Goal: Find specific page/section: Find specific page/section

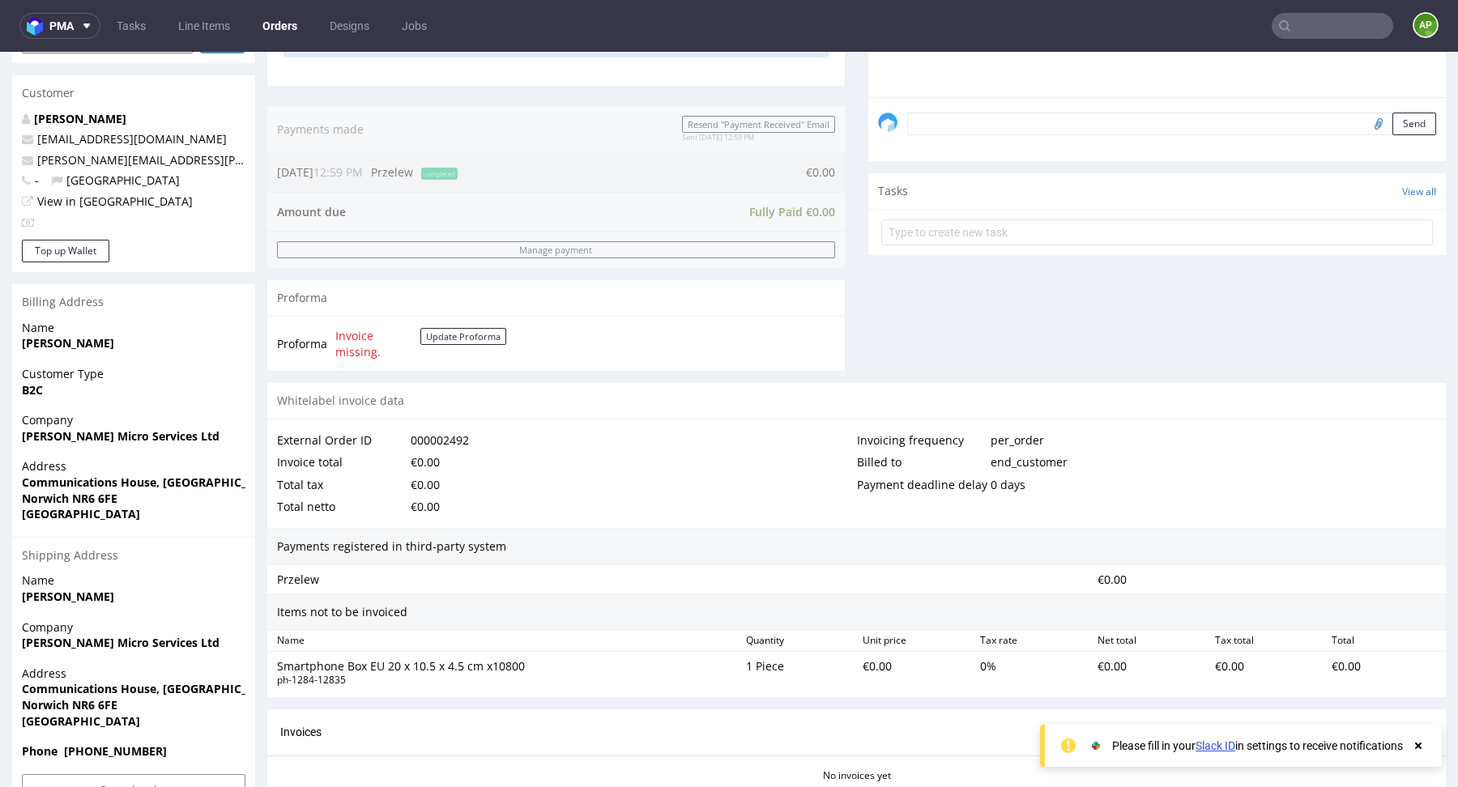
scroll to position [591, 0]
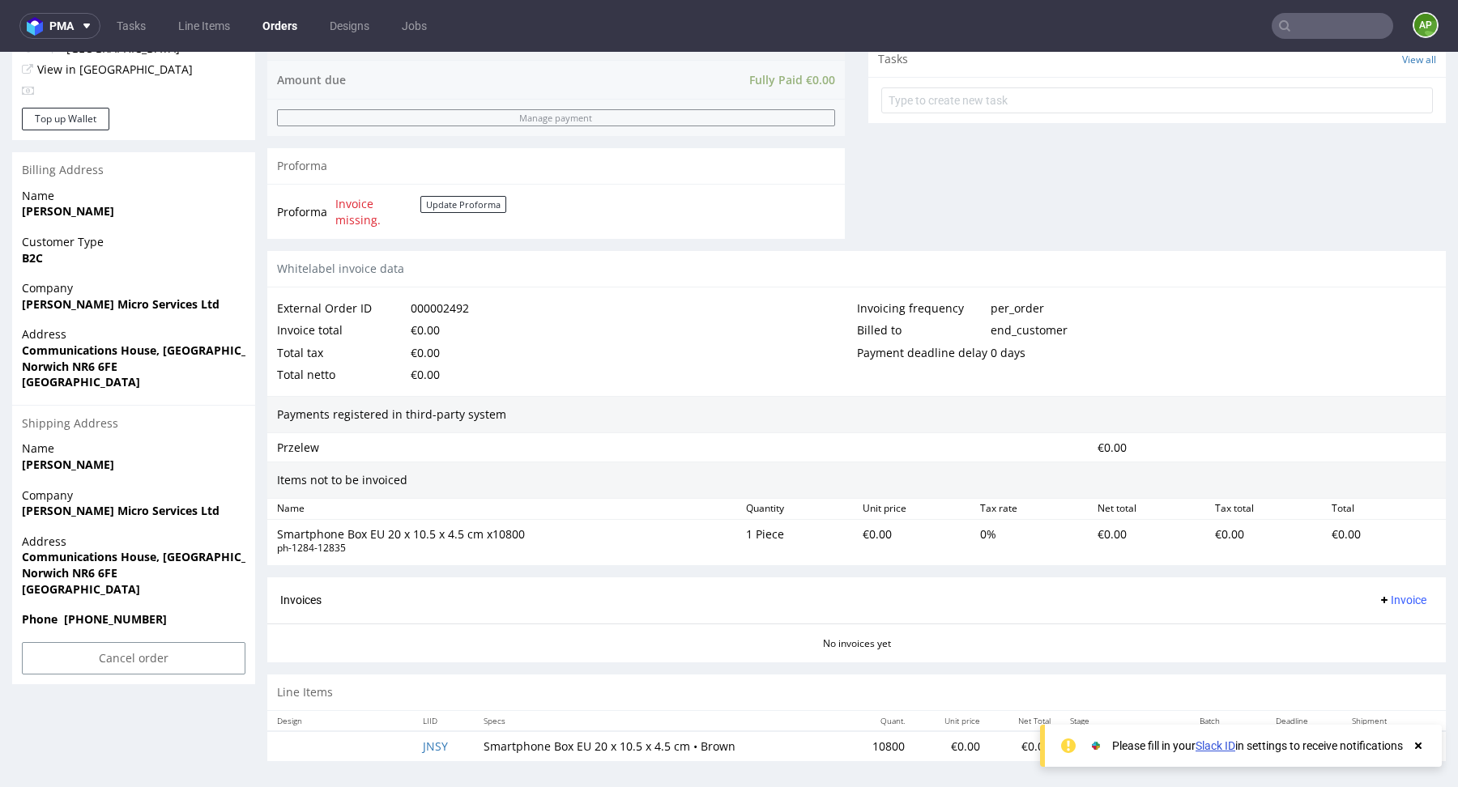
click at [1421, 744] on icon at bounding box center [1418, 745] width 15 height 13
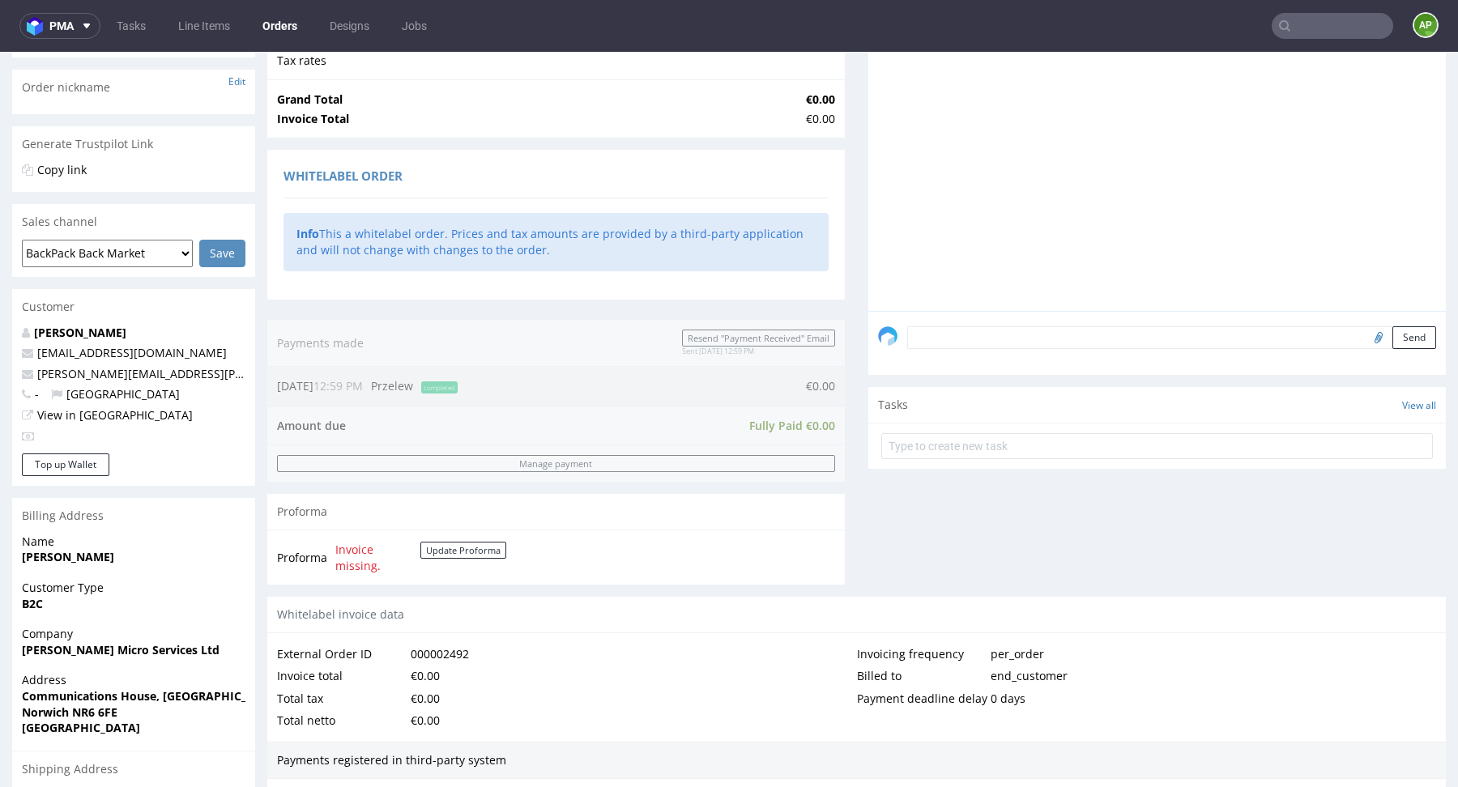
scroll to position [0, 0]
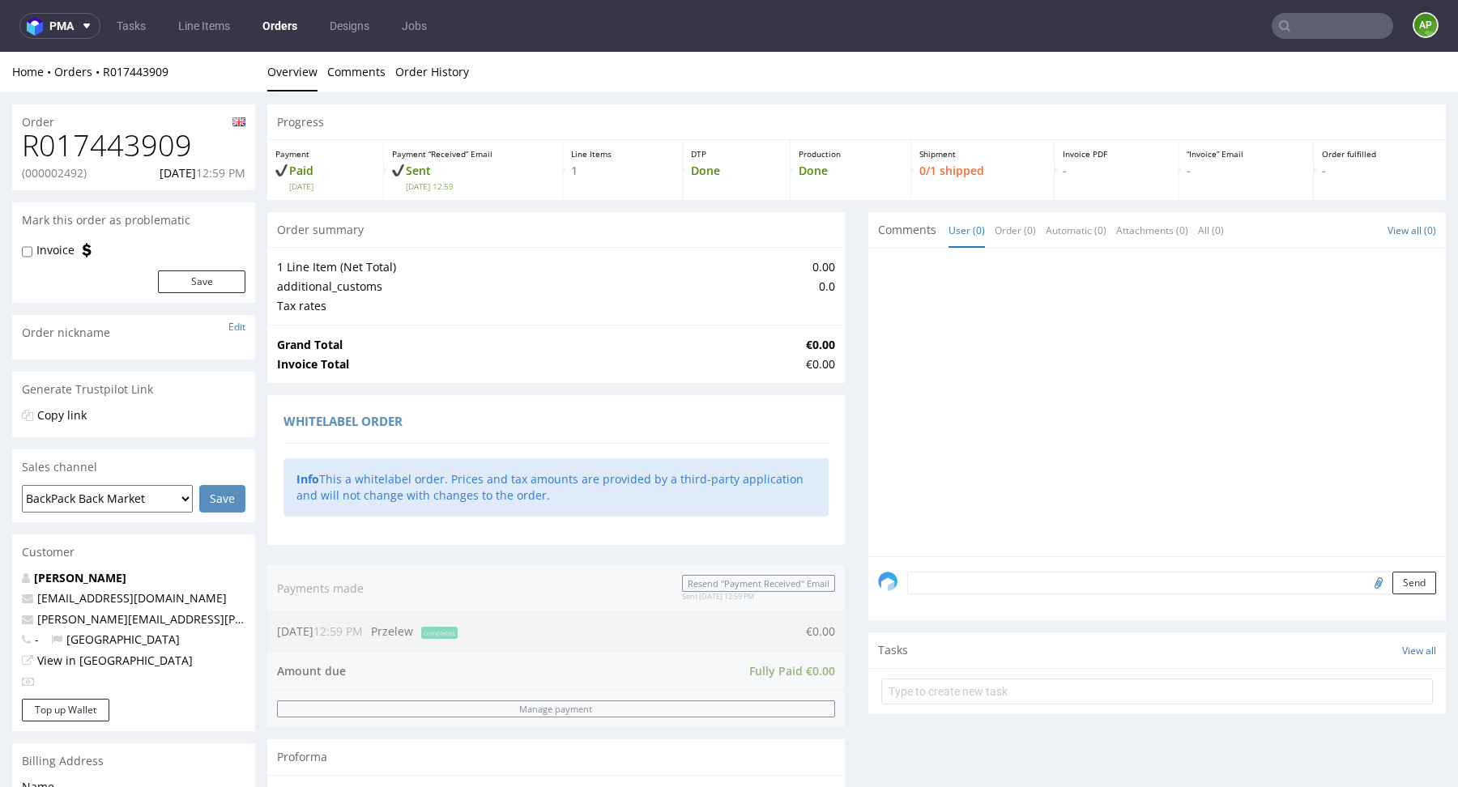
click at [1326, 42] on nav "pma Tasks Line Items Orders Designs Jobs AP" at bounding box center [729, 26] width 1458 height 52
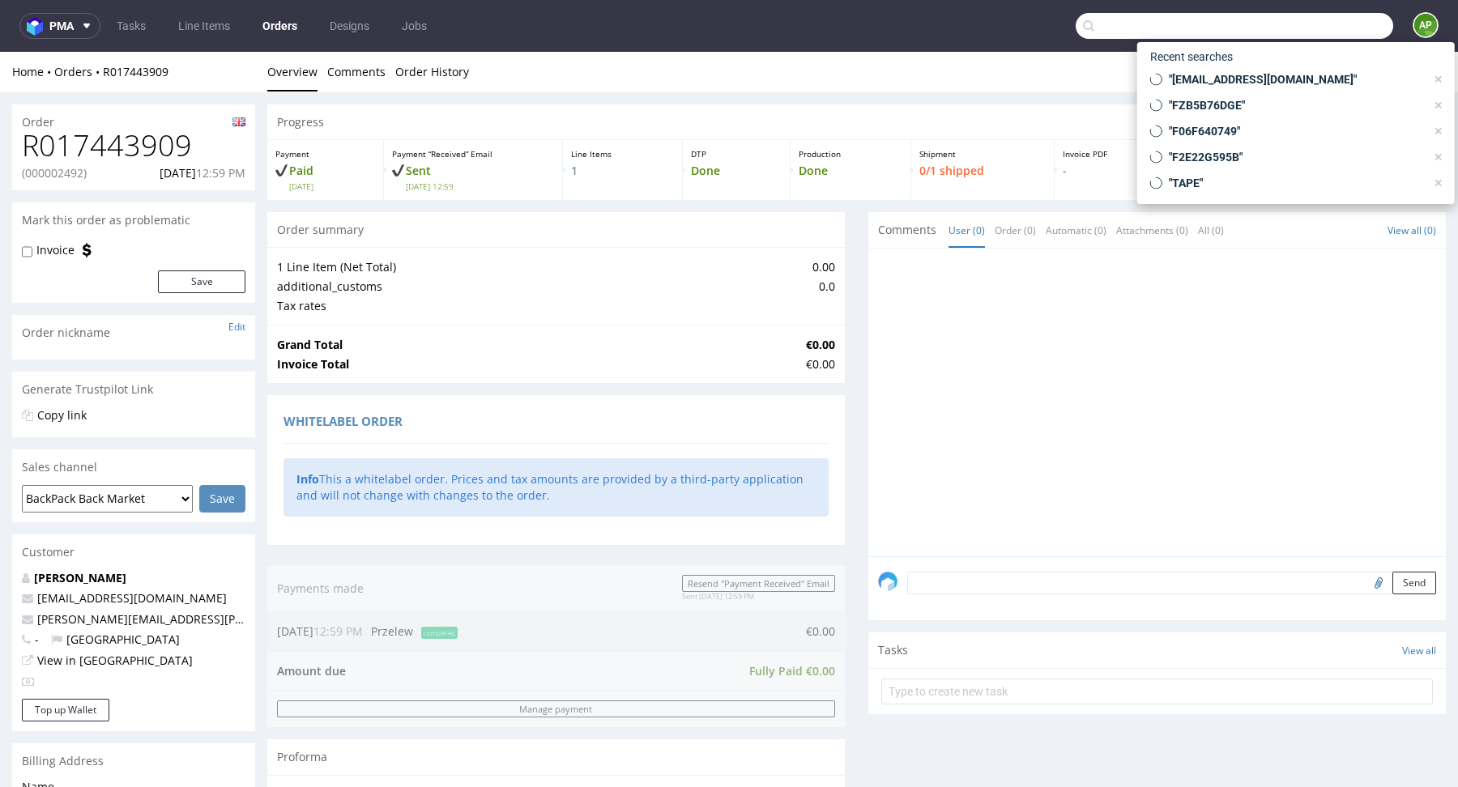
click at [1326, 32] on input "text" at bounding box center [1233, 26] width 317 height 26
paste input "QSBH"
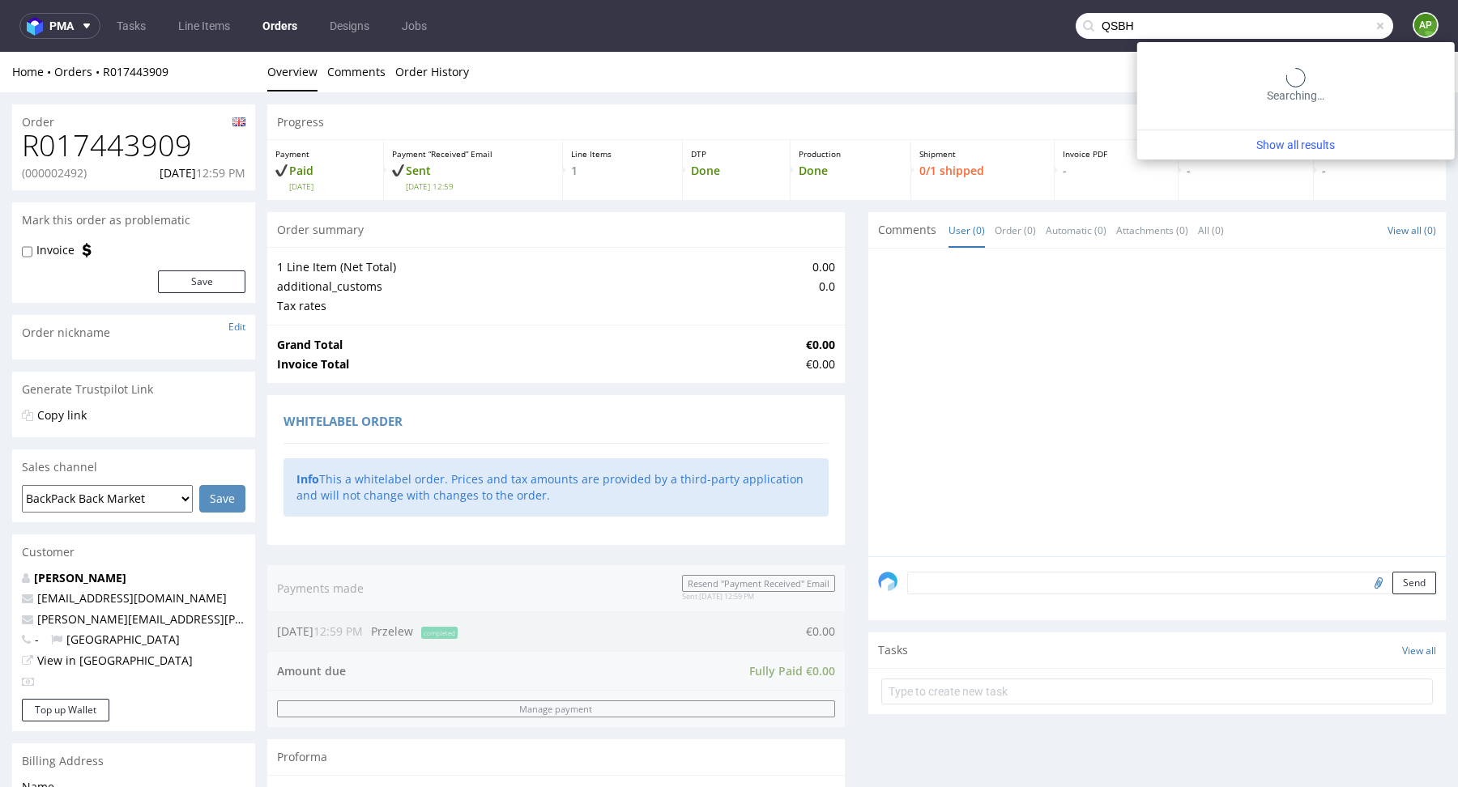
type input "QSBH"
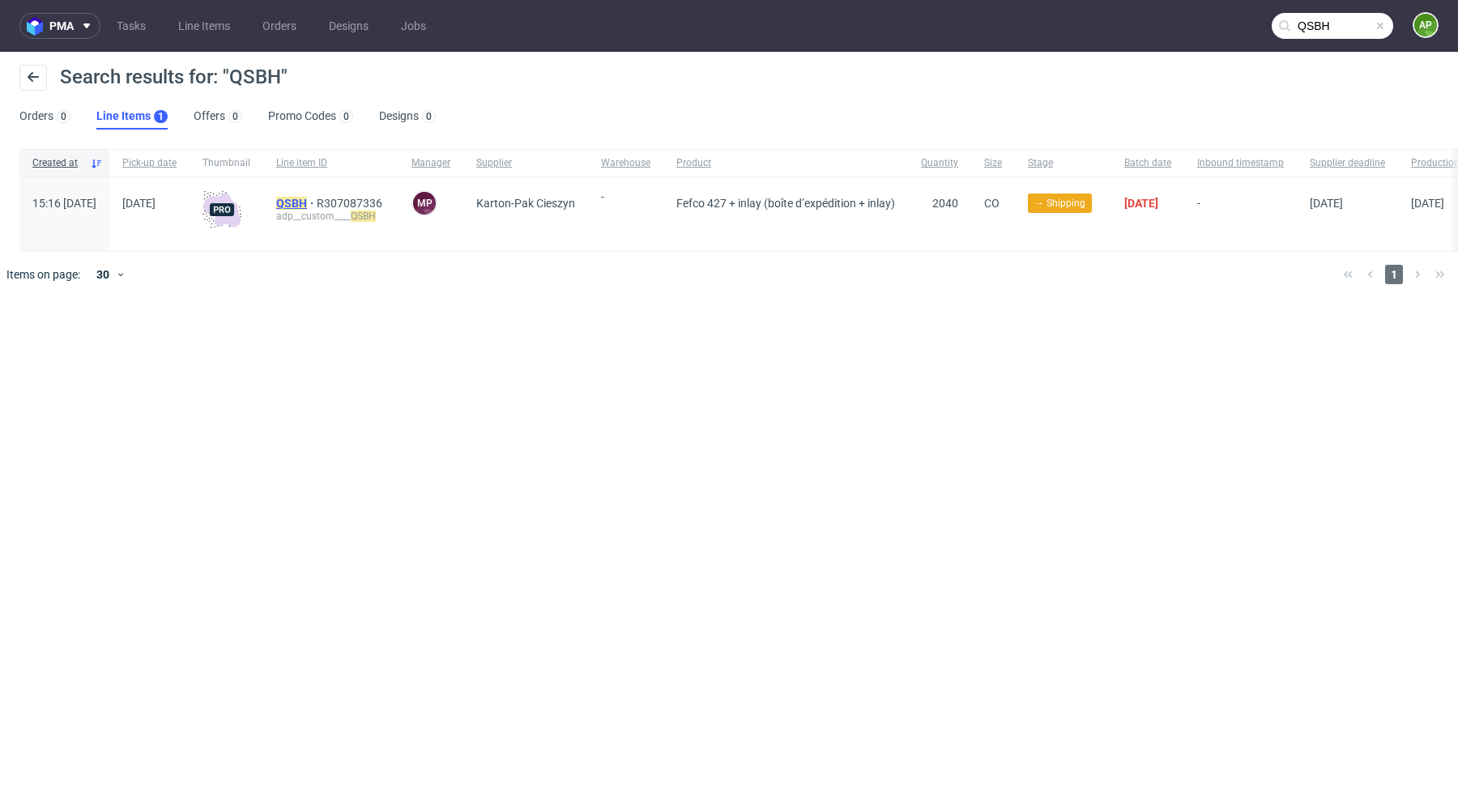
click at [307, 202] on mark "QSBH" at bounding box center [291, 203] width 31 height 13
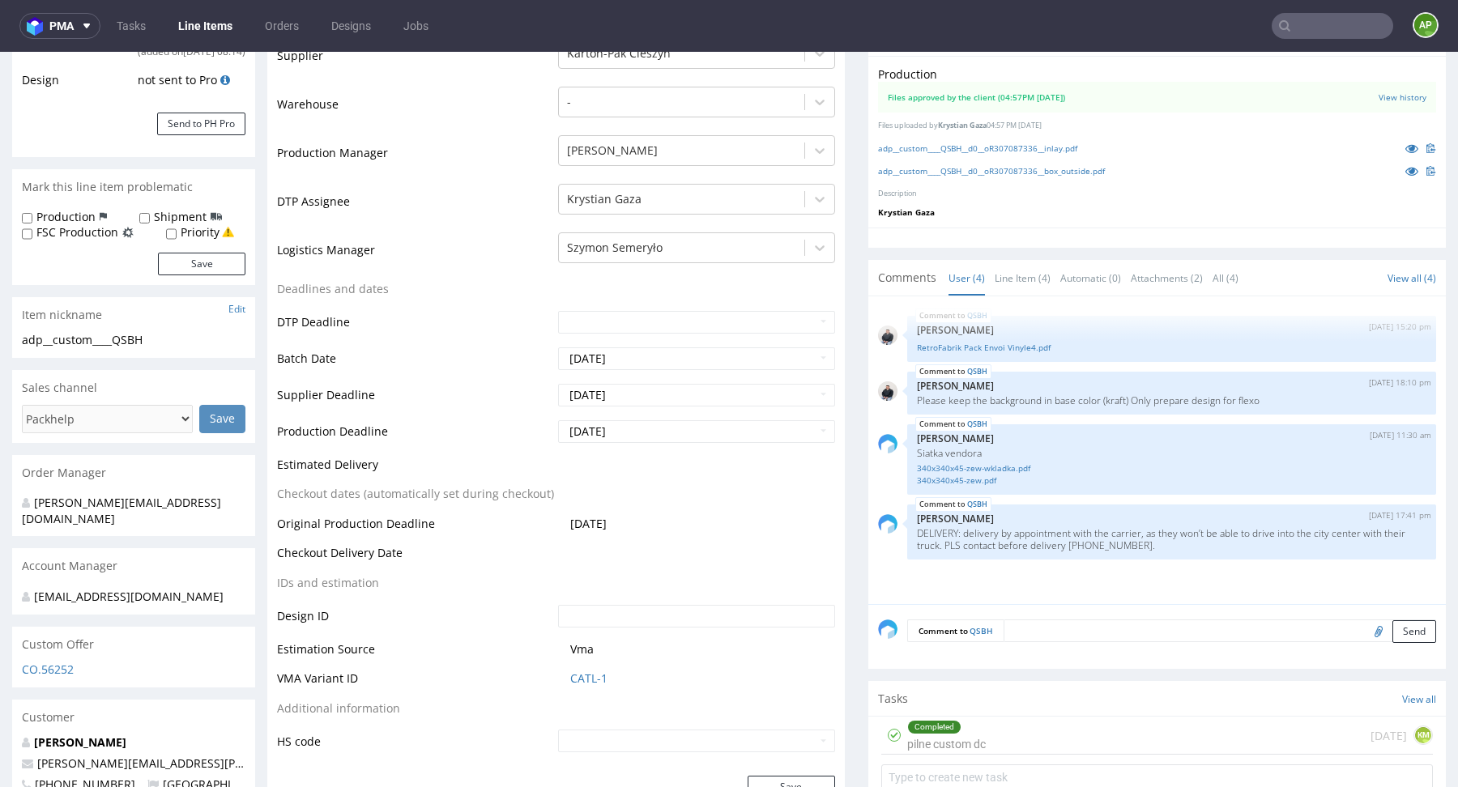
scroll to position [1249, 0]
